Goal: Task Accomplishment & Management: Use online tool/utility

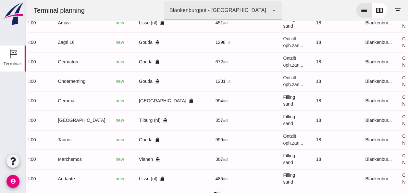
scroll to position [0, 174]
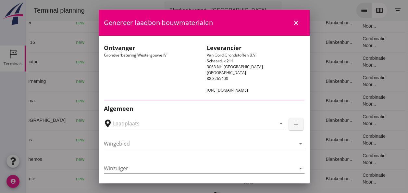
type input "Loswal Fa. J. Bos&Zonen, [GEOGRAPHIC_DATA]"
type input "Zagri 16"
type input "[PERSON_NAME]"
type input "1298"
type input "Ontzilt oph.zand [75] (6120)"
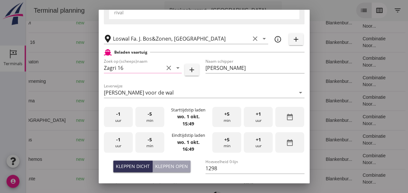
scroll to position [130, 0]
drag, startPoint x: 114, startPoint y: 114, endPoint x: 118, endPoint y: 113, distance: 4.6
click at [115, 113] on div "-1 uur" at bounding box center [118, 117] width 29 height 20
click at [150, 115] on span "-5" at bounding box center [150, 113] width 4 height 7
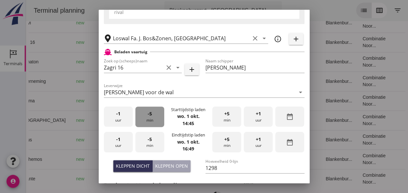
click at [150, 115] on span "-5" at bounding box center [150, 113] width 4 height 7
click at [119, 143] on div "-1 uur" at bounding box center [118, 142] width 29 height 20
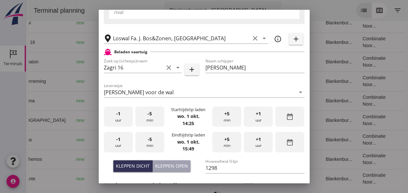
click at [153, 142] on div "-5 min" at bounding box center [149, 142] width 29 height 20
click at [133, 164] on div "Kleppen dicht" at bounding box center [133, 165] width 34 height 7
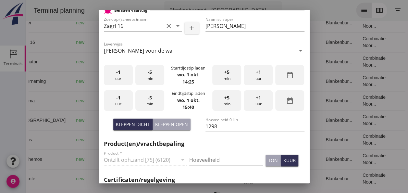
scroll to position [195, 0]
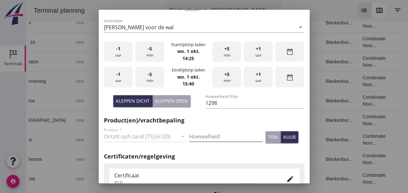
click at [199, 133] on input "Hoeveelheid" at bounding box center [226, 136] width 74 height 10
type input "1298"
click at [285, 136] on div "kuub" at bounding box center [290, 137] width 12 height 7
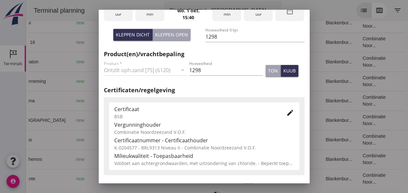
scroll to position [292, 0]
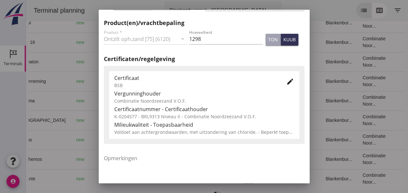
click at [287, 80] on icon "edit" at bounding box center [291, 82] width 8 height 8
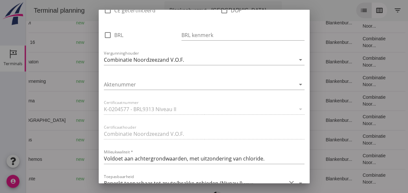
scroll to position [422, 0]
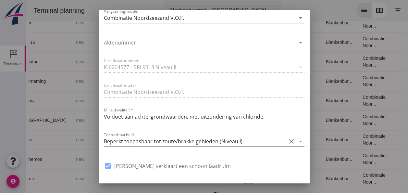
click at [297, 140] on icon "arrow_drop_down" at bounding box center [301, 141] width 8 height 8
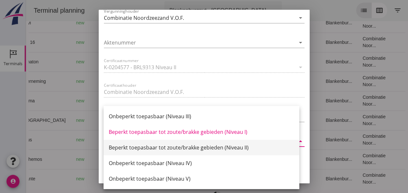
click at [242, 149] on div "Beperkt toepasbaar tot zoute/brakke gebieden (Niveau II)" at bounding box center [202, 148] width 186 height 8
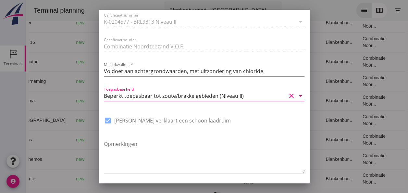
scroll to position [492, 0]
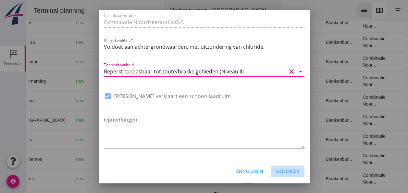
click at [283, 171] on div "Genereer" at bounding box center [287, 171] width 23 height 7
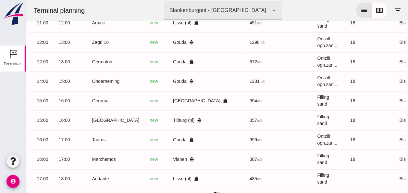
scroll to position [0, 79]
